Goal: Transaction & Acquisition: Purchase product/service

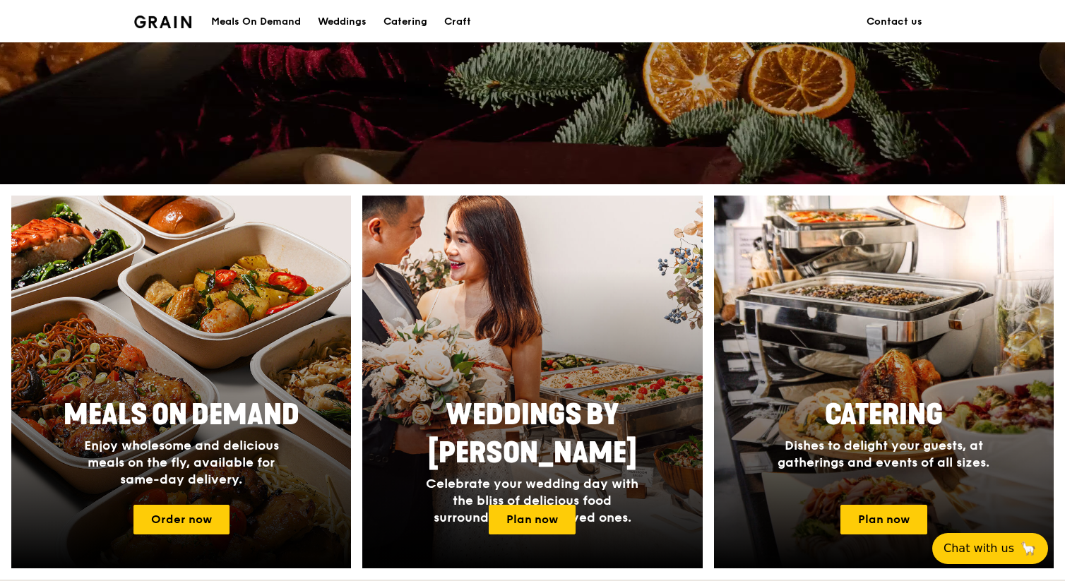
scroll to position [525, 0]
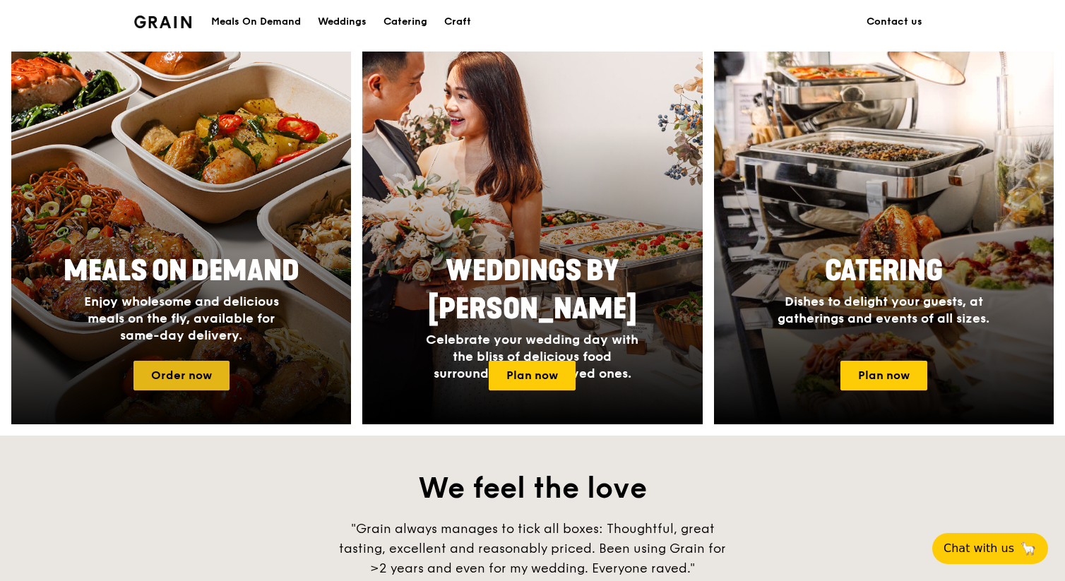
click at [176, 384] on link "Order now" at bounding box center [181, 376] width 96 height 30
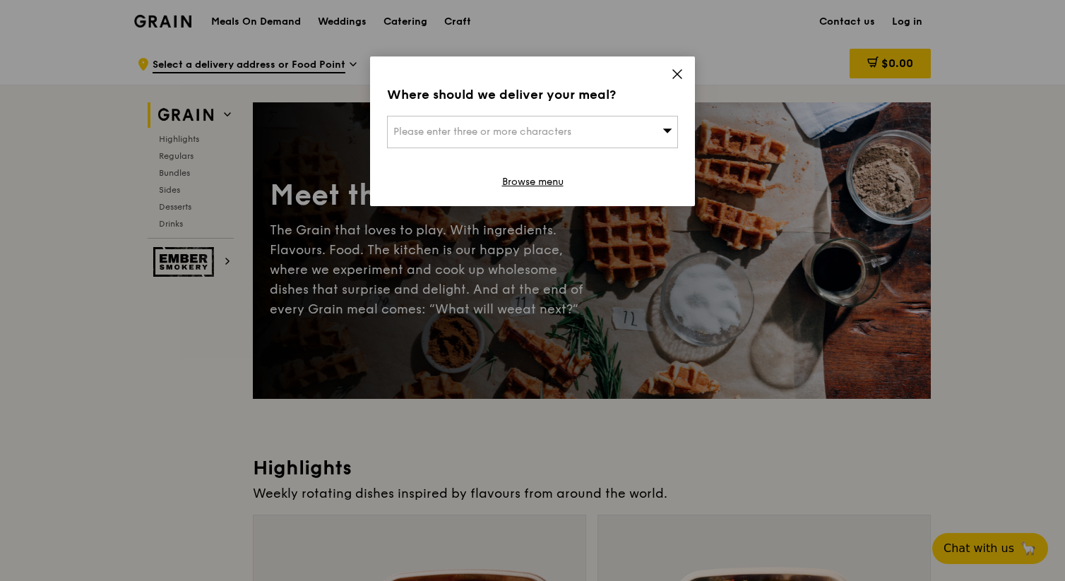
click at [511, 132] on span "Please enter three or more characters" at bounding box center [482, 132] width 178 height 12
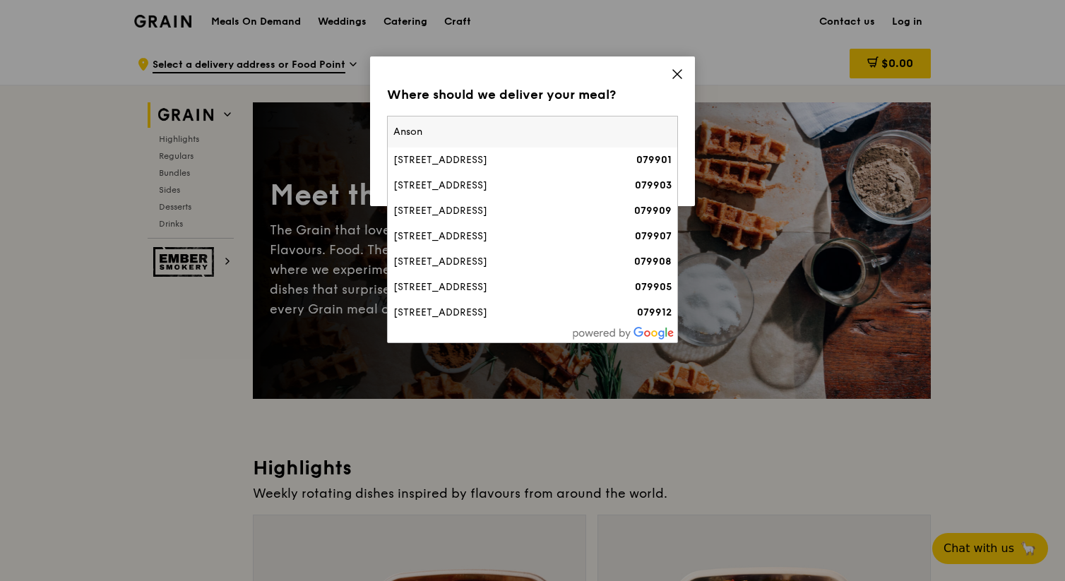
type input "Anson"
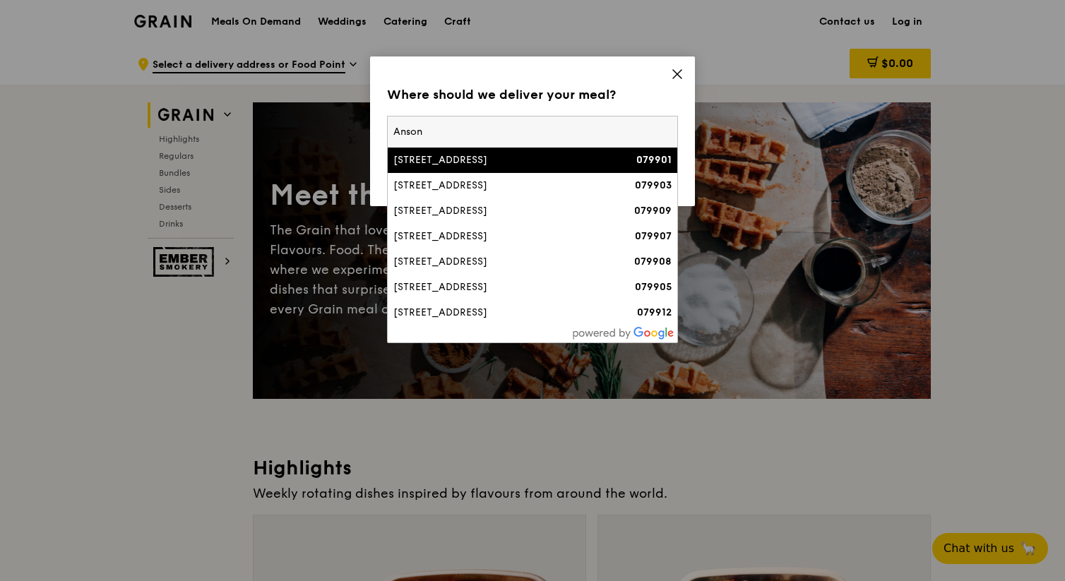
drag, startPoint x: 425, startPoint y: 136, endPoint x: 346, endPoint y: 136, distance: 79.1
click at [346, 136] on div "Where should we deliver your meal? Please enter three or more characters [GEOGR…" at bounding box center [532, 290] width 1065 height 581
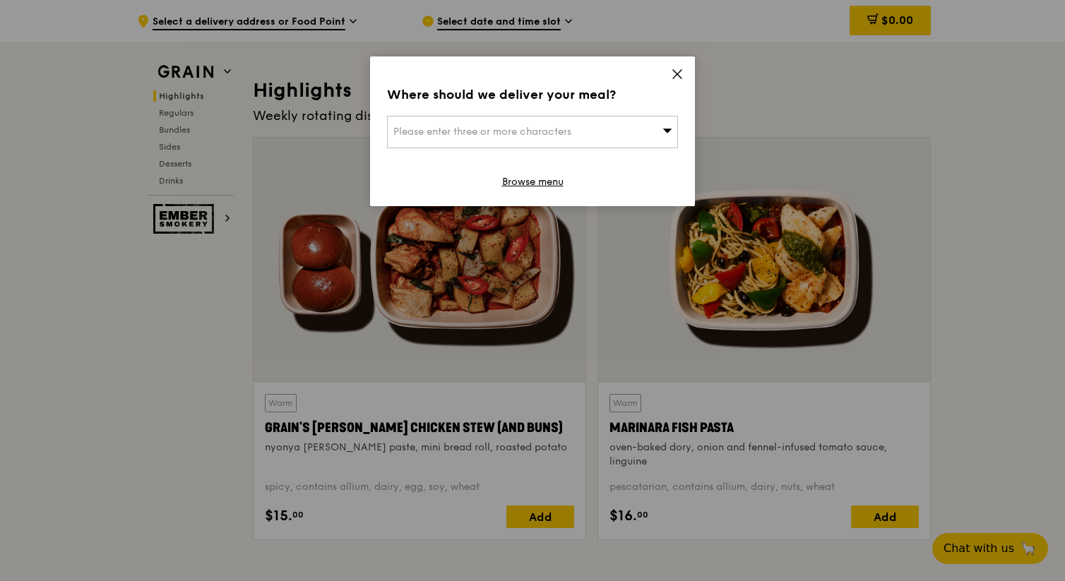
scroll to position [567, 0]
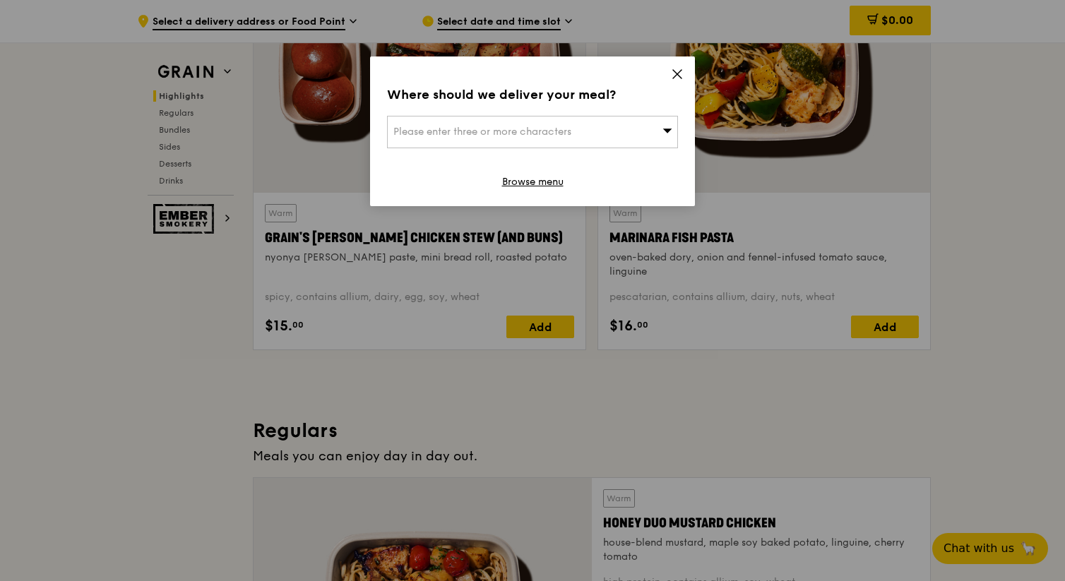
click at [438, 114] on div "Where should we deliver your meal? Please enter three or more characters Browse…" at bounding box center [532, 131] width 325 height 150
click at [678, 77] on icon at bounding box center [677, 74] width 13 height 13
